Goal: Information Seeking & Learning: Check status

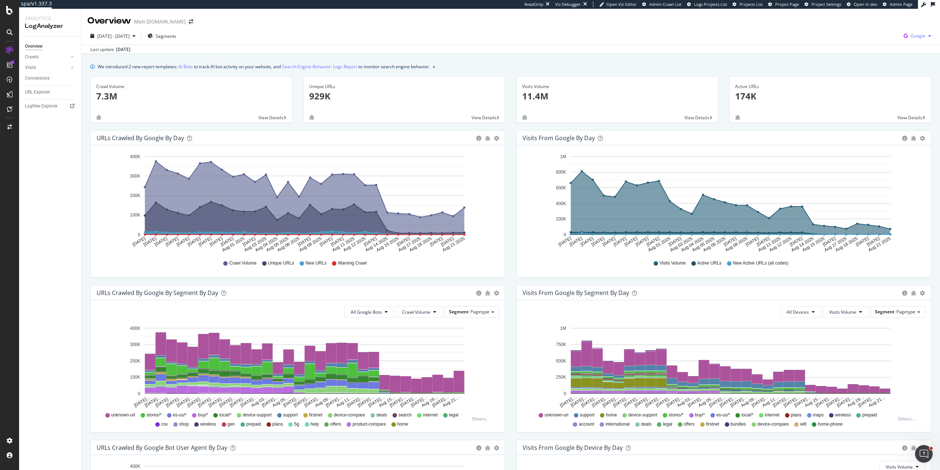
click at [916, 35] on span "Google" at bounding box center [917, 36] width 15 height 6
click at [871, 32] on span "Bing" at bounding box center [875, 29] width 27 height 7
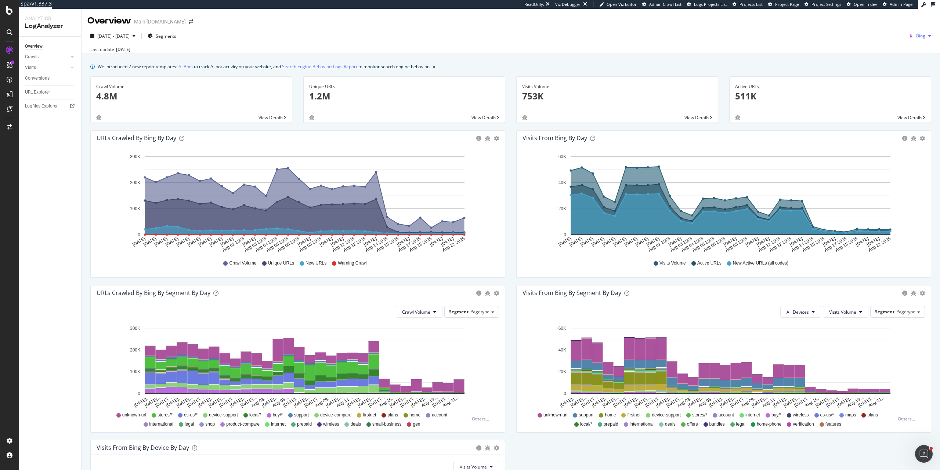
click at [918, 38] on span "Bing" at bounding box center [920, 36] width 9 height 6
click at [883, 41] on span "OpenAI" at bounding box center [880, 43] width 27 height 7
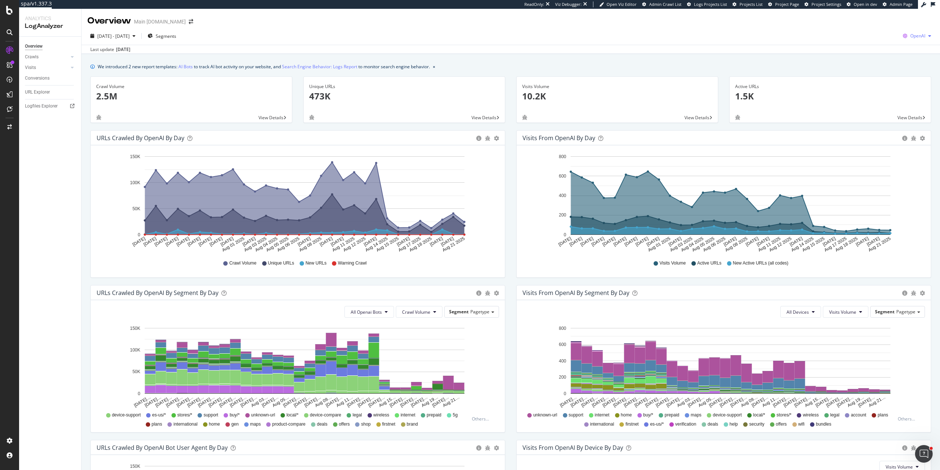
click at [901, 36] on icon "button" at bounding box center [905, 36] width 10 height 10
click at [887, 55] on span "Other AI Bots" at bounding box center [874, 56] width 27 height 7
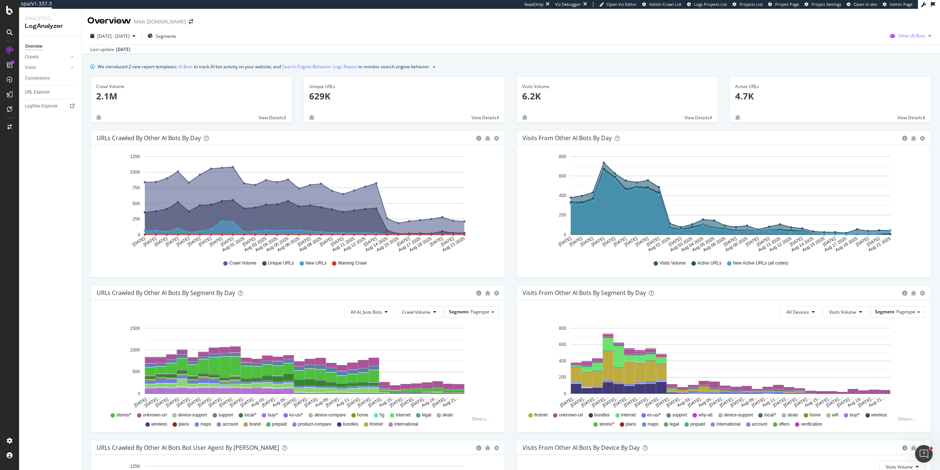
click at [905, 34] on span "Other AI Bots" at bounding box center [911, 36] width 27 height 6
click at [909, 52] on span "Google" at bounding box center [913, 50] width 29 height 7
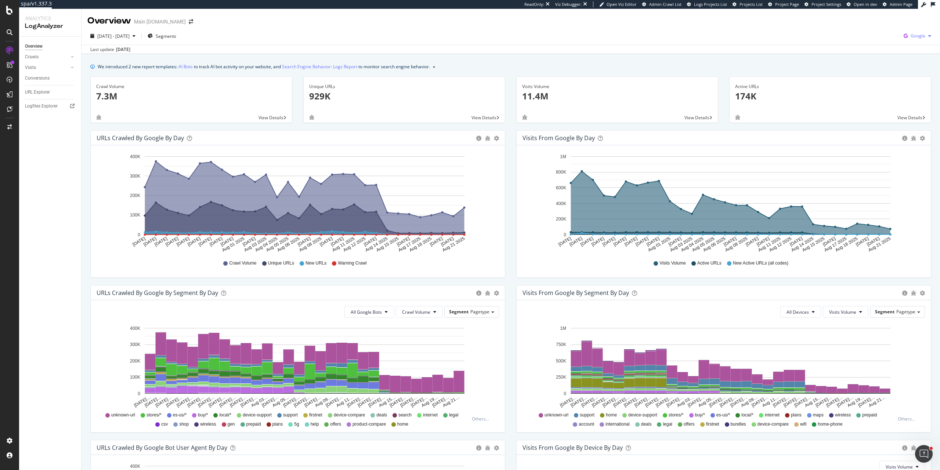
click at [901, 37] on icon "button" at bounding box center [905, 36] width 10 height 10
click at [882, 15] on span "Google" at bounding box center [875, 15] width 27 height 7
click at [913, 37] on span "Google" at bounding box center [917, 36] width 15 height 6
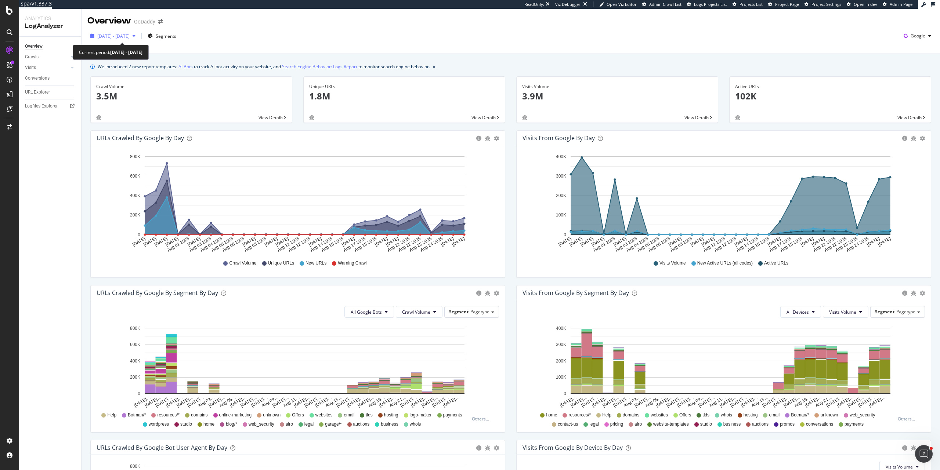
click at [130, 36] on span "2025 Jul. 28th - Aug. 26th" at bounding box center [113, 36] width 32 height 6
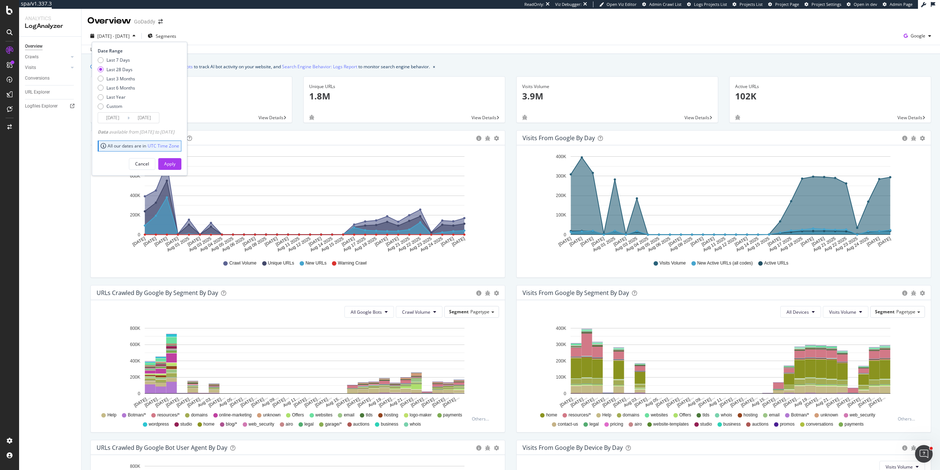
click at [135, 76] on div "Last 7 Days Last 28 Days Last 3 Months Last 6 Months Last Year Custom" at bounding box center [139, 84] width 82 height 55
click at [127, 76] on div "Last 3 Months" at bounding box center [120, 79] width 29 height 6
type input "2025/05/27"
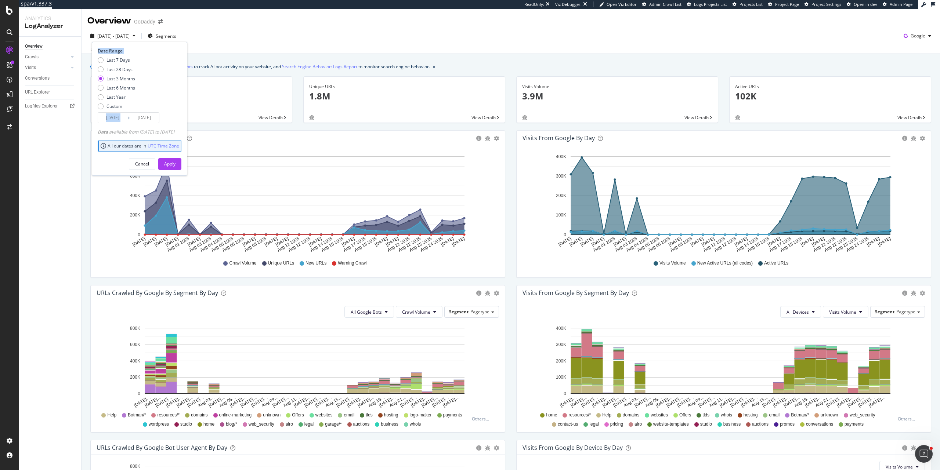
click at [165, 88] on div "Last 7 Days Last 28 Days Last 3 Months Last 6 Months Last Year Custom" at bounding box center [139, 84] width 82 height 55
click at [175, 168] on div "Apply" at bounding box center [169, 164] width 11 height 11
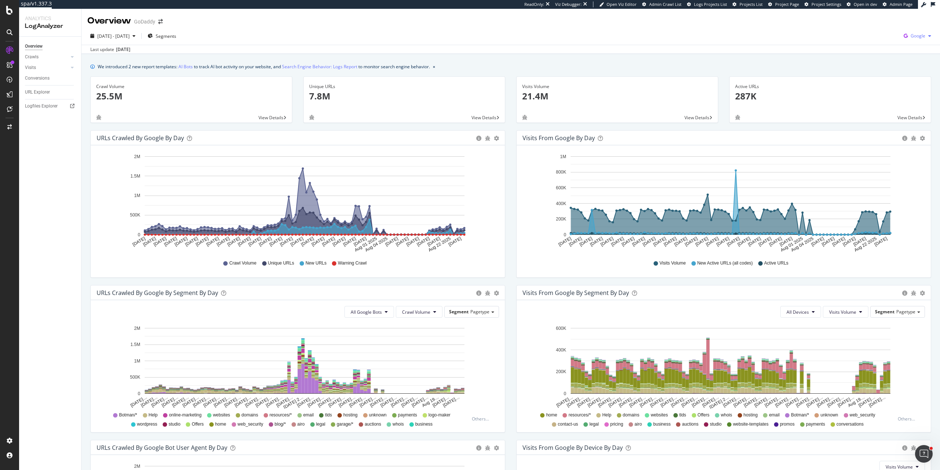
click at [910, 35] on span "Google" at bounding box center [917, 36] width 15 height 6
click at [879, 34] on div "Bing" at bounding box center [869, 29] width 51 height 11
